Goal: Ask a question: Seek information or help from site administrators or community

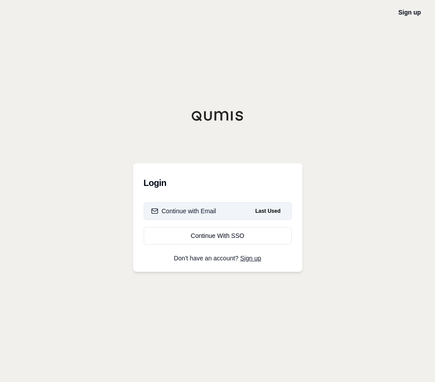
click at [185, 211] on div "Continue with Email" at bounding box center [183, 211] width 65 height 9
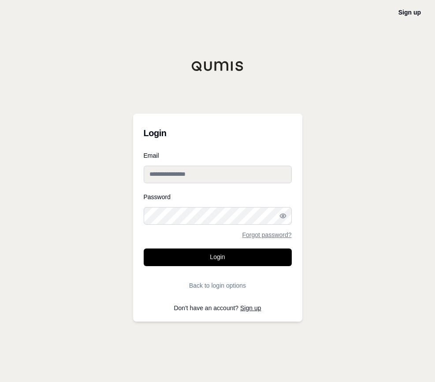
type input "**********"
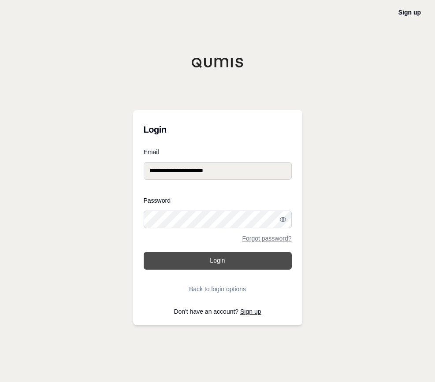
click at [221, 263] on button "Login" at bounding box center [218, 261] width 148 height 18
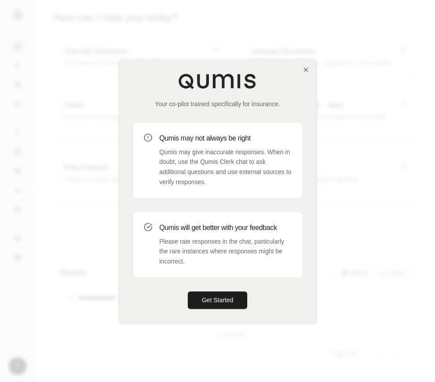
click at [201, 301] on button "Get Started" at bounding box center [218, 300] width 60 height 18
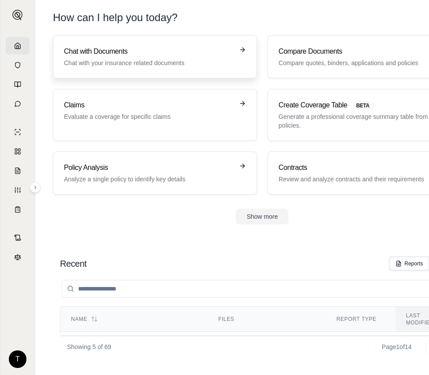
click at [108, 58] on div "Chat with Documents Chat with your insurance related documents" at bounding box center [149, 56] width 170 height 21
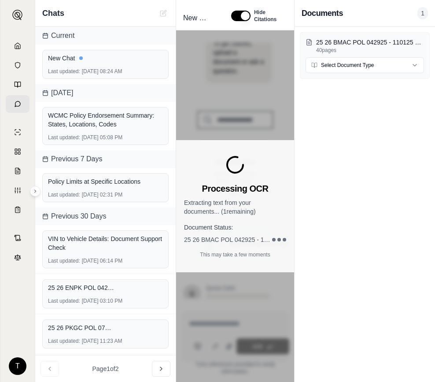
scroll to position [147, 0]
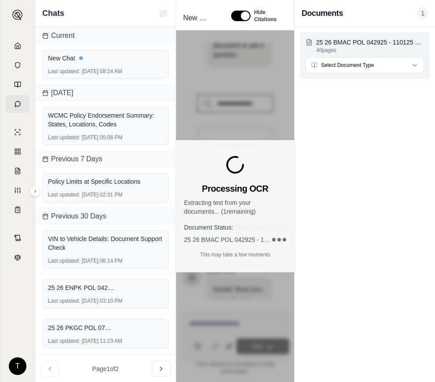
click at [414, 65] on html "T Chats Current New Chat Last updated: [DATE] 08:24 AM [DATE] WCMC Policy Endor…" at bounding box center [217, 191] width 435 height 382
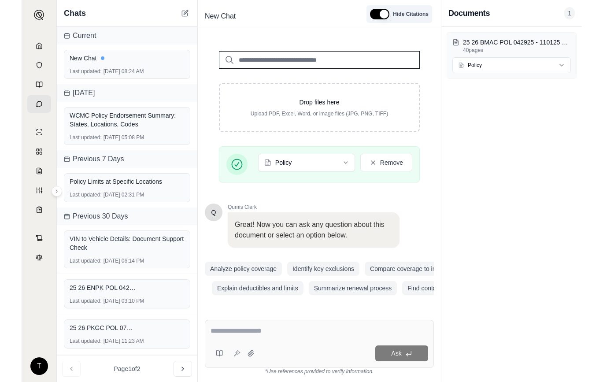
scroll to position [111, 0]
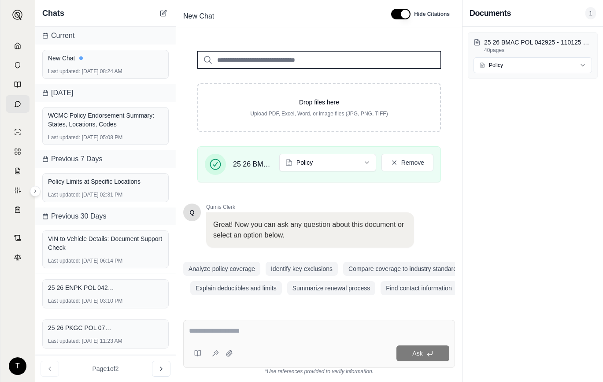
drag, startPoint x: 530, startPoint y: 156, endPoint x: 525, endPoint y: 158, distance: 5.2
click at [434, 156] on div "25 26 BMAC POL 042925 - 110125 NEWB ENP 0745818.pdf 40 pages Policy" at bounding box center [533, 204] width 141 height 355
click at [198, 333] on textarea at bounding box center [319, 331] width 260 height 11
paste textarea "**********"
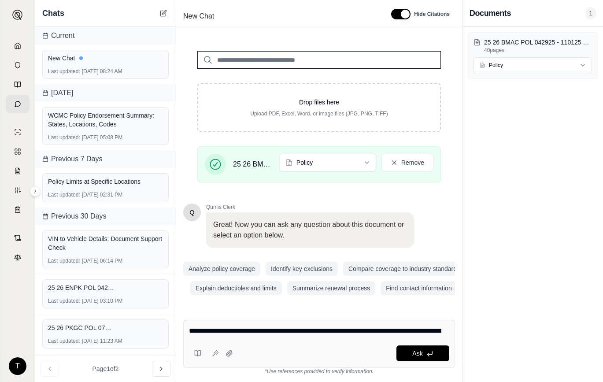
scroll to position [206, 0]
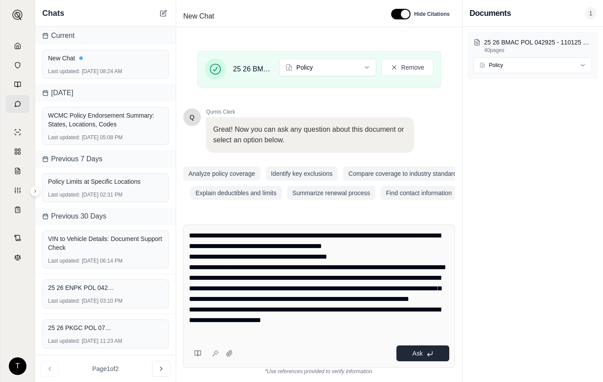
type textarea "**********"
click at [426, 355] on button "Ask" at bounding box center [423, 353] width 53 height 16
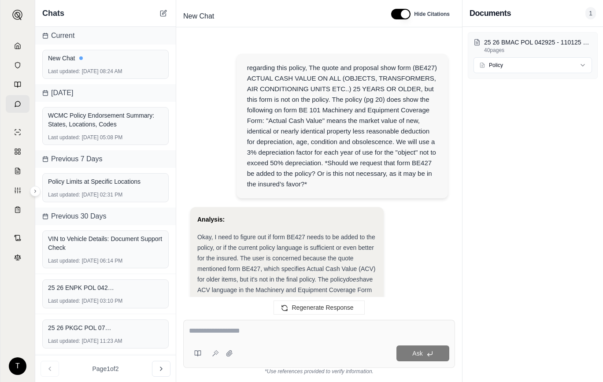
scroll to position [1092, 0]
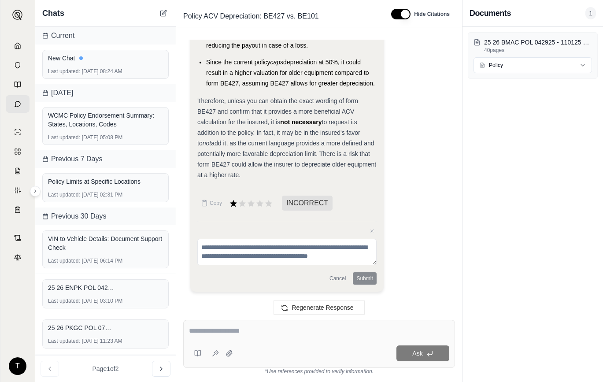
click at [222, 335] on textarea at bounding box center [319, 331] width 260 height 11
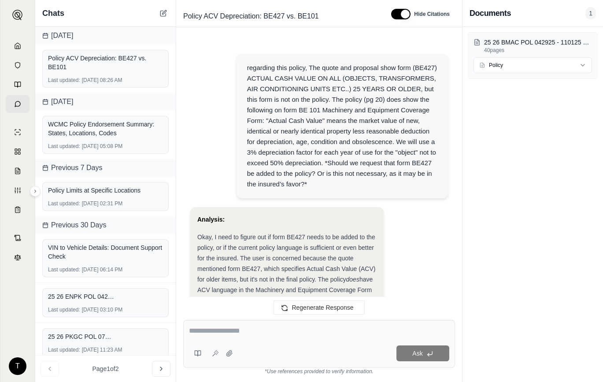
scroll to position [1020, 0]
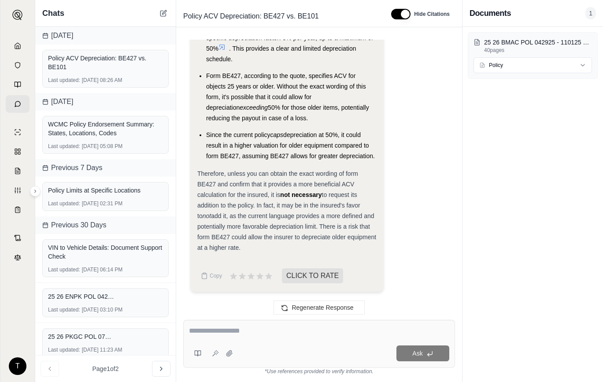
click at [205, 331] on textarea at bounding box center [319, 331] width 260 height 11
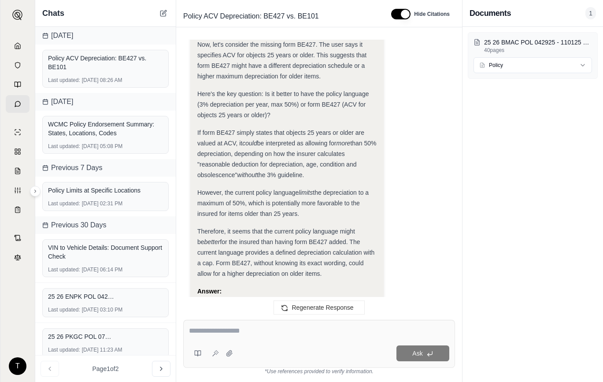
scroll to position [623, 0]
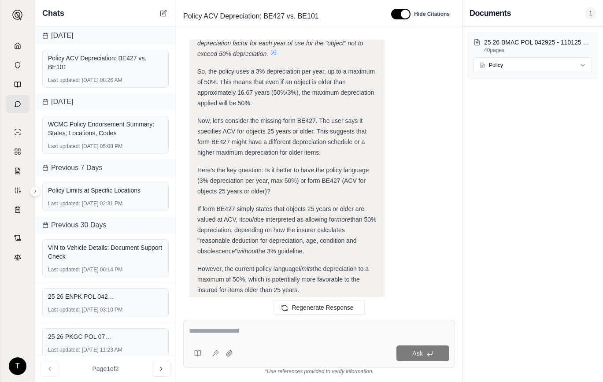
click at [410, 160] on div "Analysis: Okay, I need to figure out if form BE427 needs to be added to the pol…" at bounding box center [319, 139] width 258 height 1111
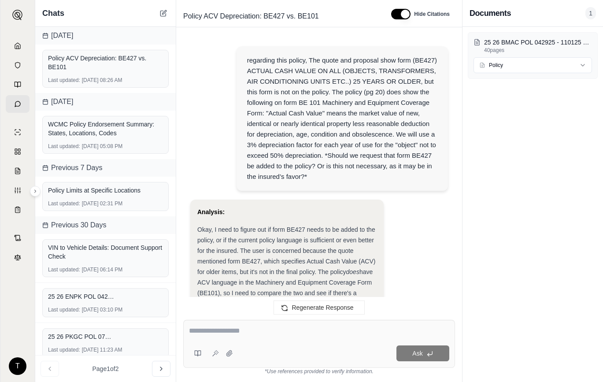
scroll to position [0, 0]
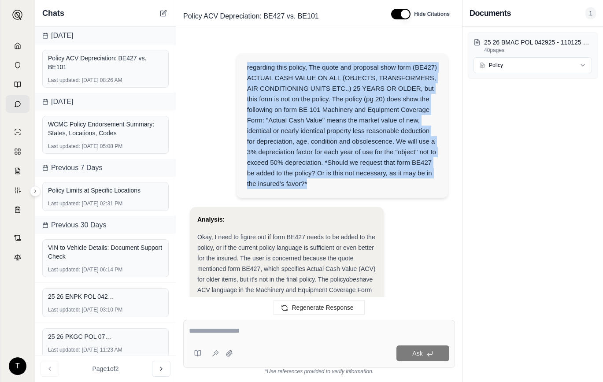
drag, startPoint x: 248, startPoint y: 67, endPoint x: 329, endPoint y: 181, distance: 139.3
click at [329, 181] on div "regarding this policy, The quote and proposal show form (BE427) ACTUAL CASH VAL…" at bounding box center [342, 125] width 191 height 127
copy div "regarding this policy, The quote and proposal show form (BE427) ACTUAL CASH VAL…"
